Goal: Task Accomplishment & Management: Manage account settings

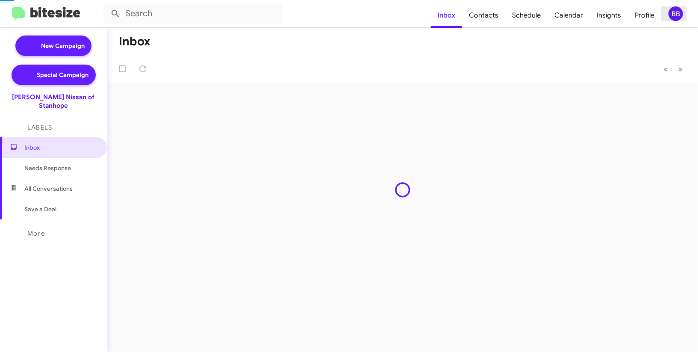
click at [685, 12] on mat-icon at bounding box center [688, 14] width 10 height 10
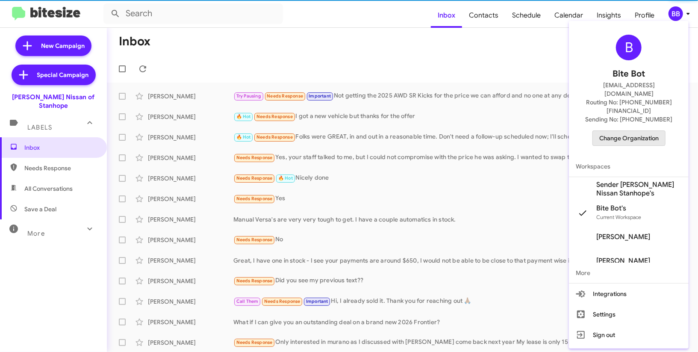
click at [620, 131] on span "Change Organization" at bounding box center [628, 138] width 59 height 15
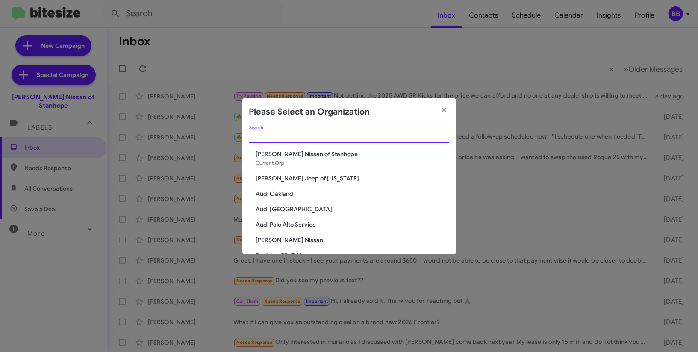
click at [304, 136] on input "Search" at bounding box center [349, 136] width 200 height 7
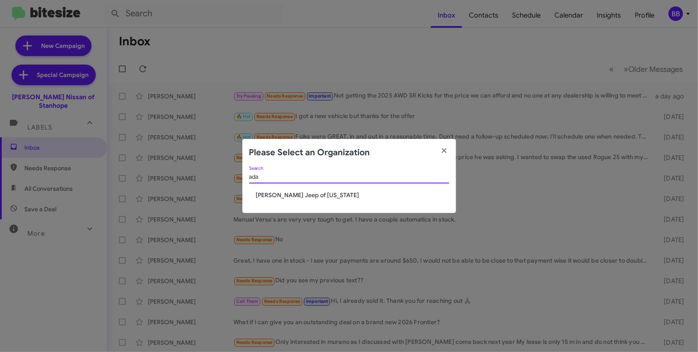
type input "ada"
click at [278, 195] on span "[PERSON_NAME] Jeep of [US_STATE]" at bounding box center [352, 195] width 193 height 9
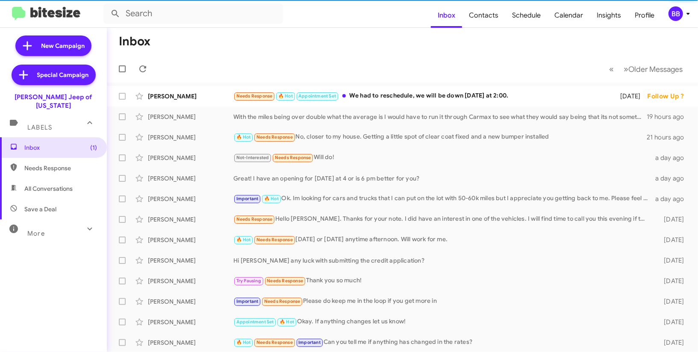
click at [684, 12] on icon at bounding box center [688, 14] width 10 height 10
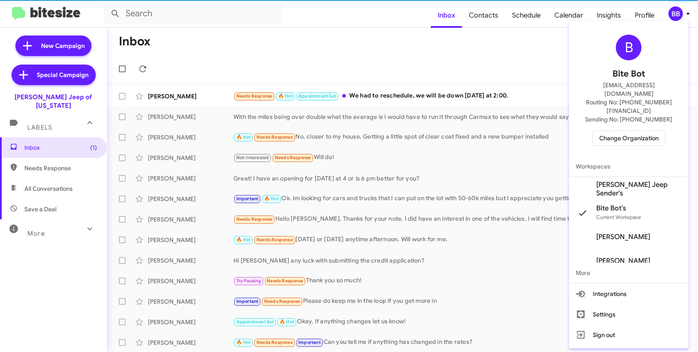
click at [630, 177] on span "Adams Jeep Sender's" at bounding box center [629, 189] width 120 height 24
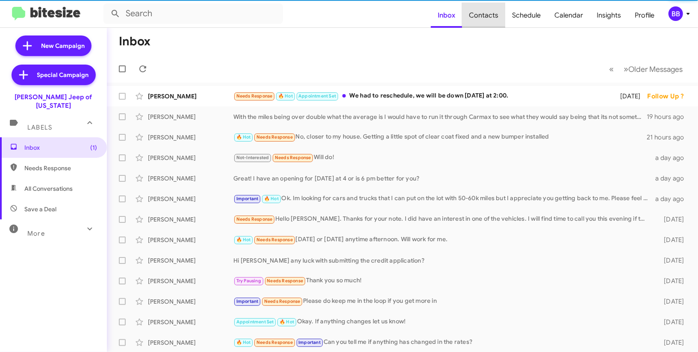
click at [488, 13] on span "Contacts" at bounding box center [483, 15] width 43 height 25
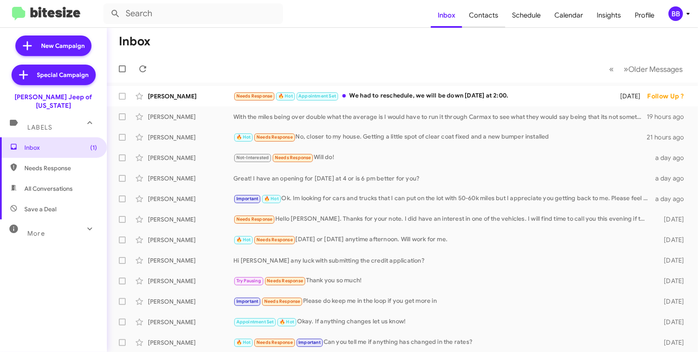
type input "in:groups"
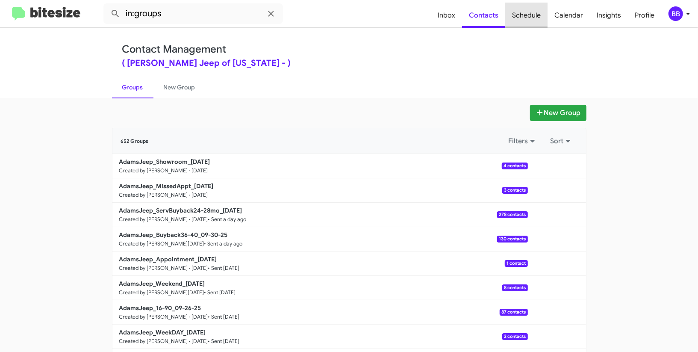
click at [532, 14] on span "Schedule" at bounding box center [526, 15] width 42 height 25
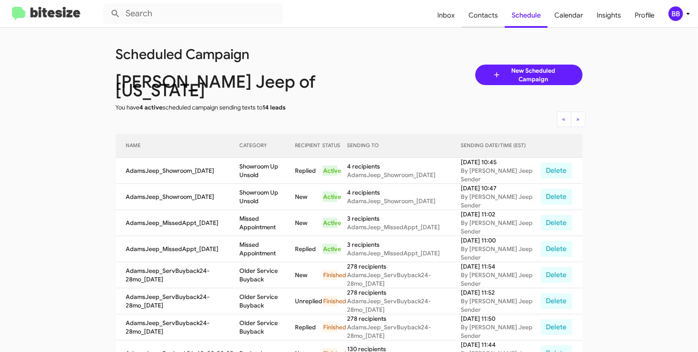
click at [488, 14] on span "Contacts" at bounding box center [483, 15] width 43 height 25
type input "in:groups"
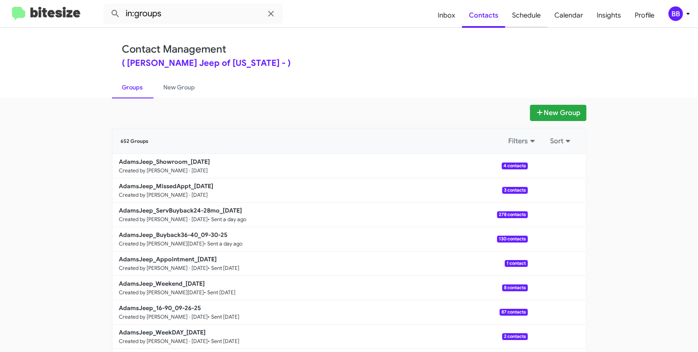
click at [537, 15] on span "Schedule" at bounding box center [526, 15] width 42 height 25
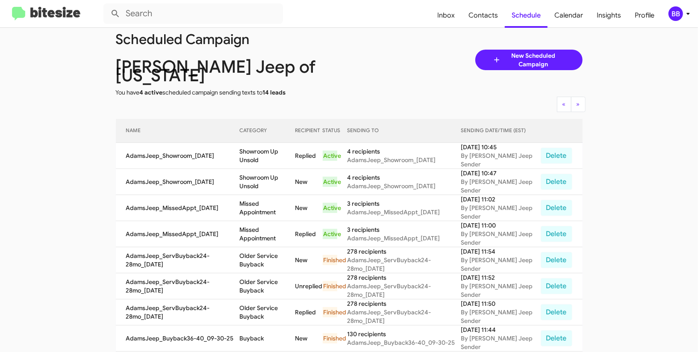
scroll to position [16, 0]
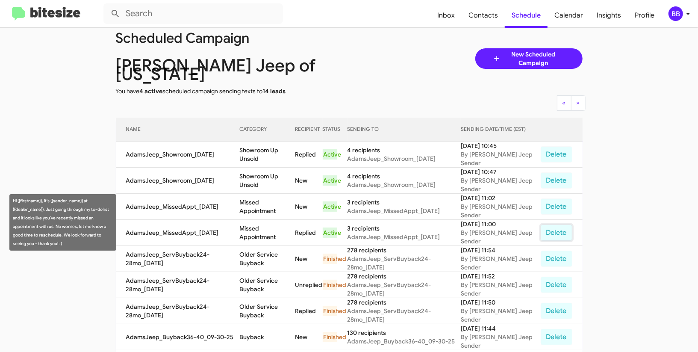
click at [555, 225] on button "Delete" at bounding box center [557, 232] width 32 height 16
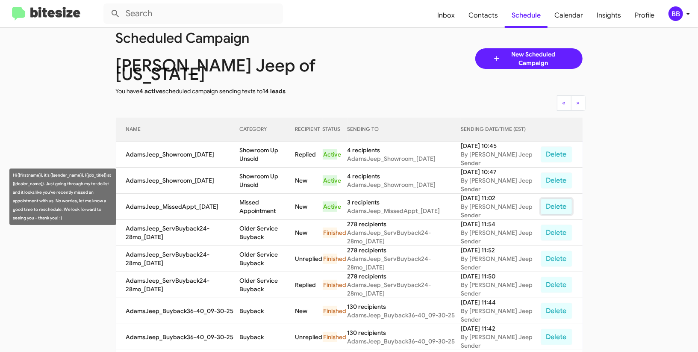
click at [555, 198] on button "Delete" at bounding box center [557, 206] width 32 height 16
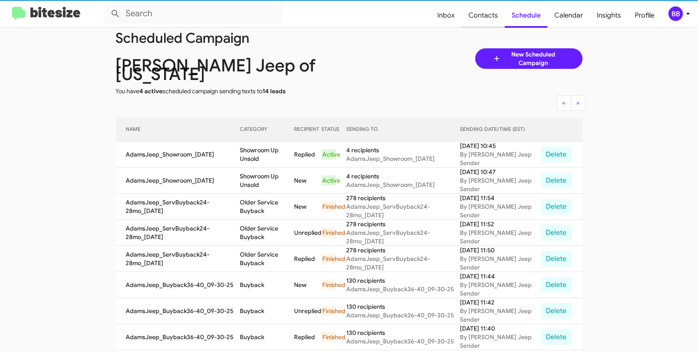
click at [487, 19] on span "Contacts" at bounding box center [483, 15] width 43 height 25
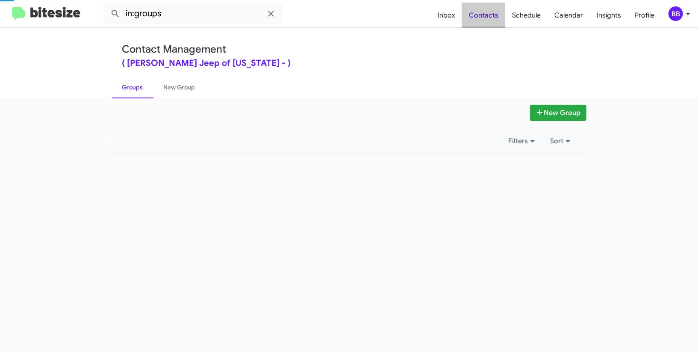
click at [487, 19] on span "Contacts" at bounding box center [483, 15] width 43 height 25
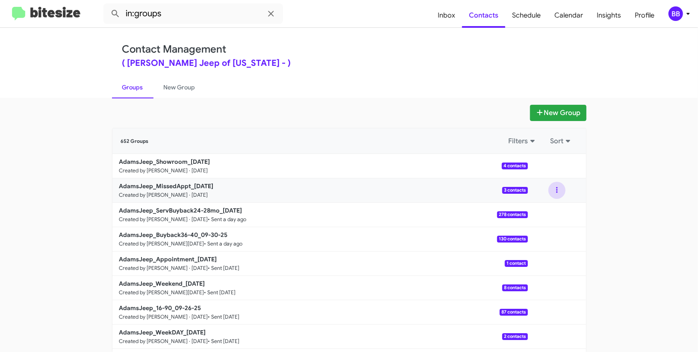
click at [560, 191] on button at bounding box center [557, 190] width 17 height 17
click at [541, 234] on button "Archive" at bounding box center [531, 234] width 68 height 21
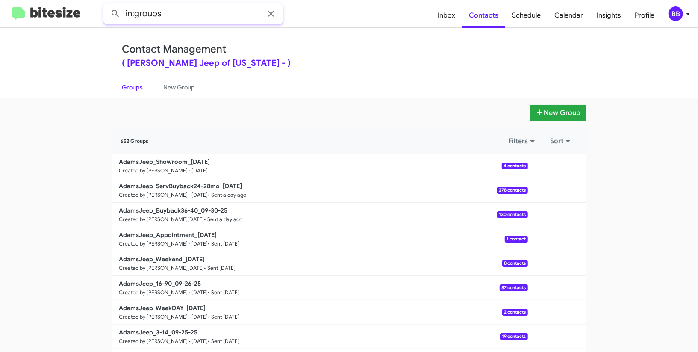
click at [181, 11] on input "in:groups" at bounding box center [193, 13] width 180 height 21
type input "in:groups show"
click at [107, 5] on button at bounding box center [115, 13] width 17 height 17
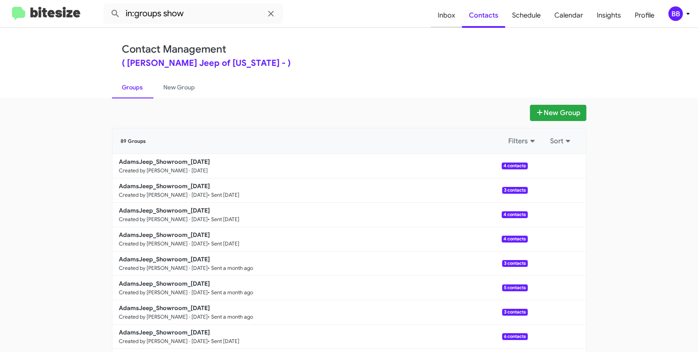
click at [453, 15] on span "Inbox" at bounding box center [446, 15] width 31 height 25
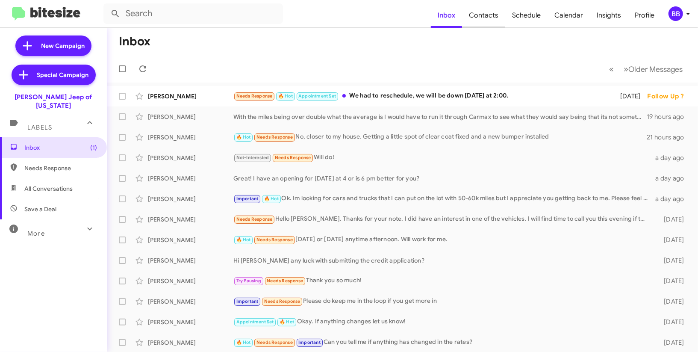
click at [476, 21] on span "Contacts" at bounding box center [483, 15] width 43 height 25
type input "in:groups"
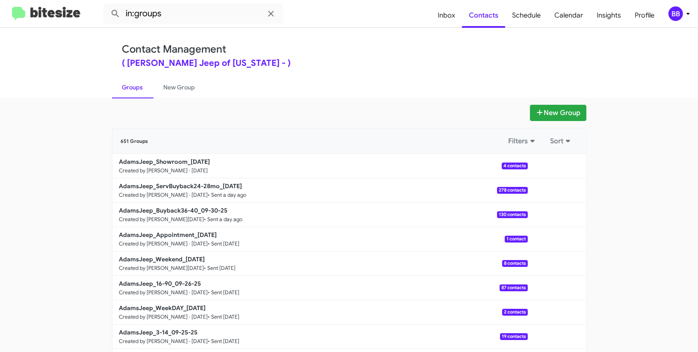
click at [676, 10] on div "BB" at bounding box center [676, 13] width 15 height 15
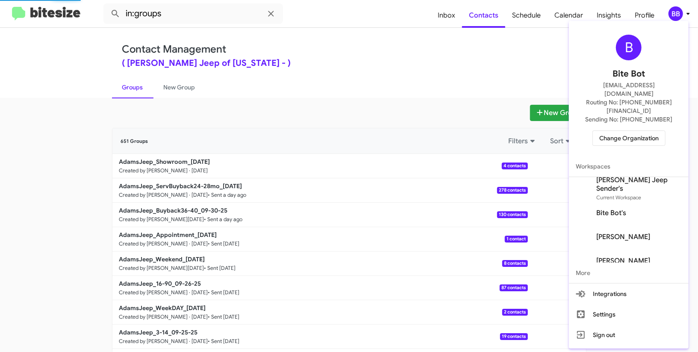
click at [623, 176] on span "Adams Jeep Sender's" at bounding box center [639, 184] width 86 height 17
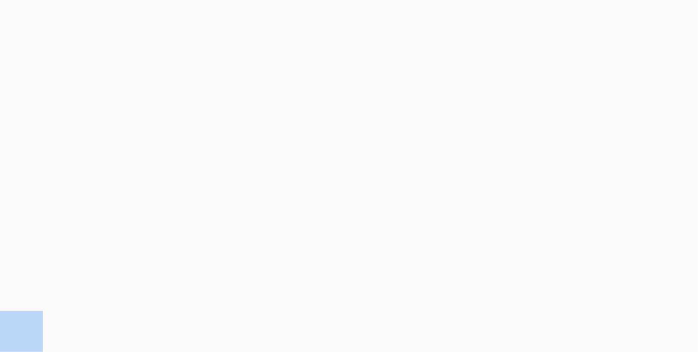
click at [488, 18] on body at bounding box center [349, 176] width 698 height 352
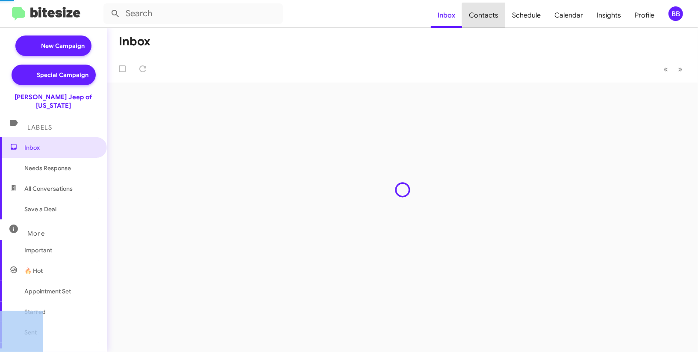
click at [488, 18] on span "Contacts" at bounding box center [483, 15] width 43 height 25
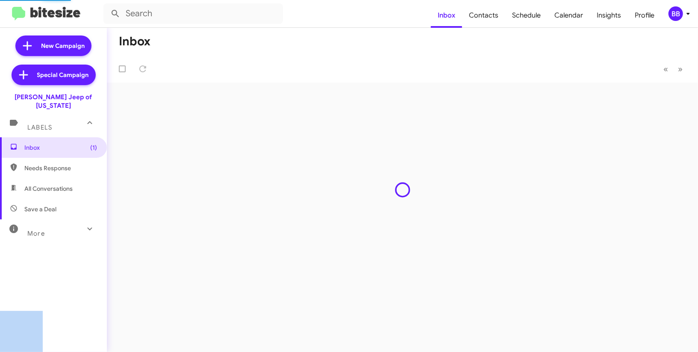
type input "in:groups"
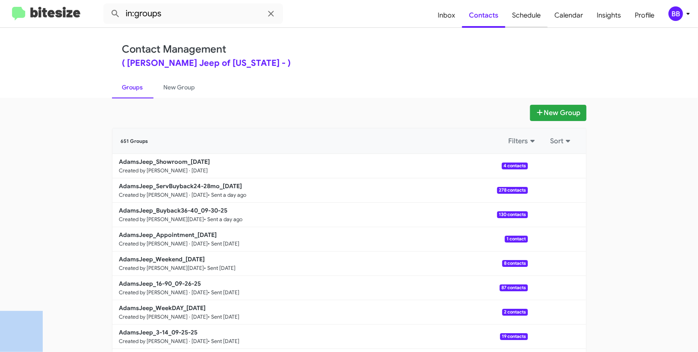
click at [519, 15] on span "Schedule" at bounding box center [526, 15] width 42 height 25
